Goal: Information Seeking & Learning: Learn about a topic

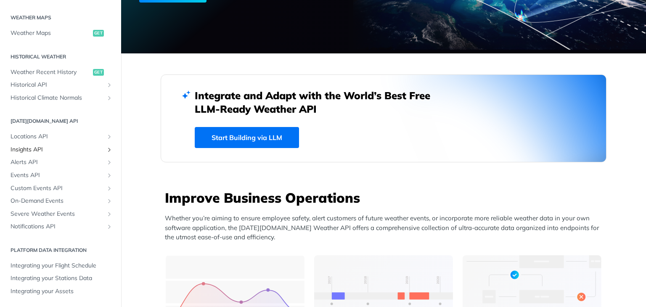
scroll to position [168, 0]
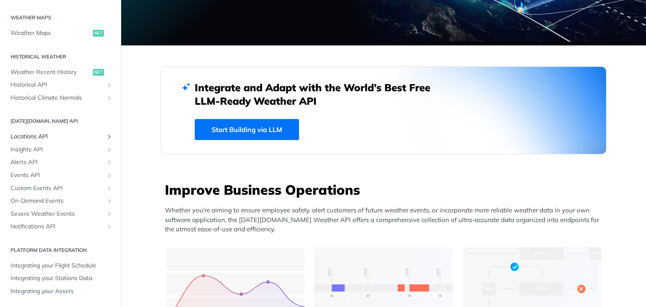
click at [33, 136] on span "Locations API" at bounding box center [57, 137] width 93 height 8
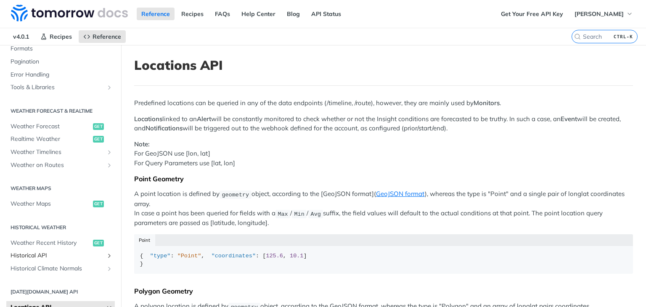
scroll to position [126, 0]
click at [33, 203] on span "Weather Maps" at bounding box center [51, 204] width 80 height 8
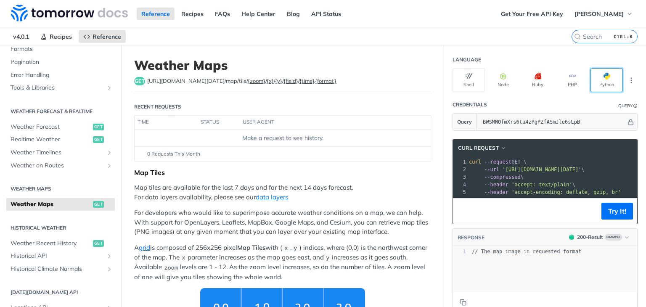
click at [603, 82] on button "Python" at bounding box center [607, 80] width 32 height 24
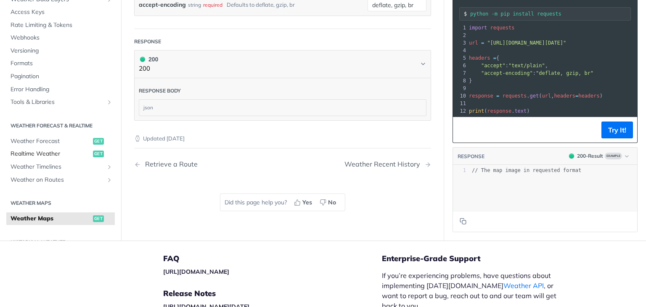
click at [37, 150] on span "Realtime Weather" at bounding box center [51, 154] width 80 height 8
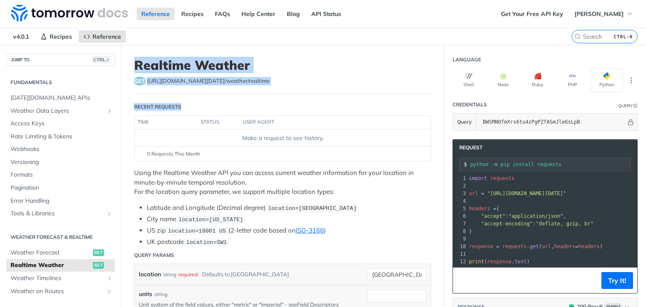
drag, startPoint x: 138, startPoint y: 66, endPoint x: 265, endPoint y: 95, distance: 130.0
click at [282, 71] on h1 "Realtime Weather" at bounding box center [282, 65] width 297 height 15
